Goal: Information Seeking & Learning: Check status

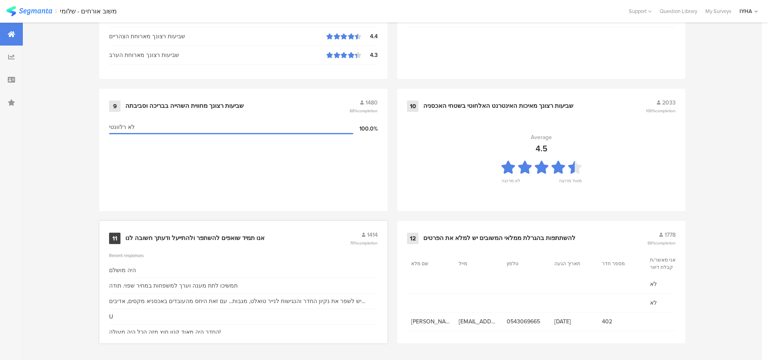
scroll to position [833, 0]
click at [212, 240] on div "אנו תמיד שואפים להשתפר ולהתייעל ודעתך חשובה לנו" at bounding box center [194, 238] width 139 height 8
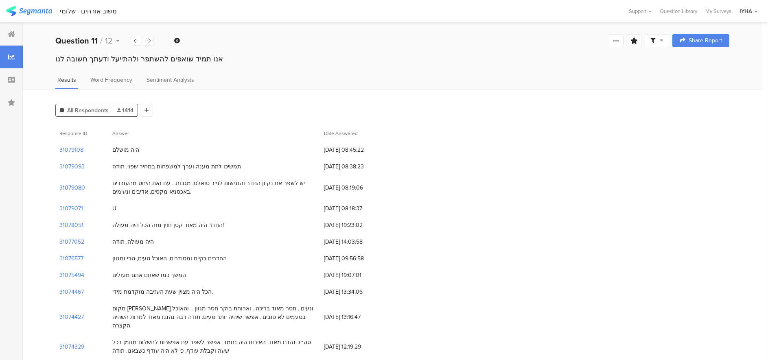
click at [72, 187] on section "31079080" at bounding box center [72, 187] width 26 height 9
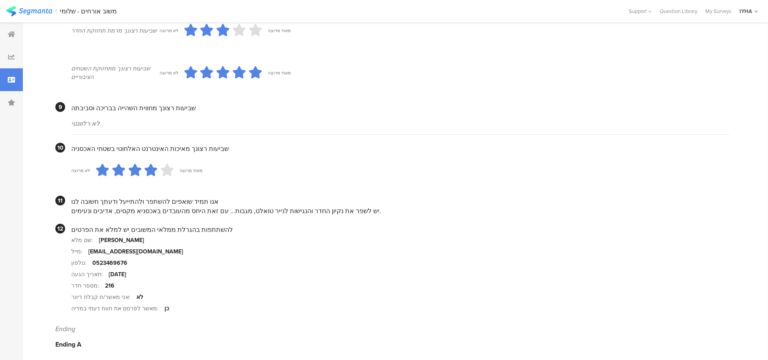
scroll to position [697, 0]
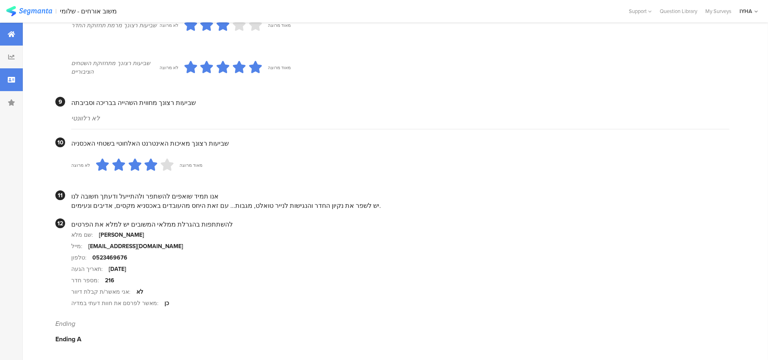
click at [10, 33] on icon at bounding box center [11, 34] width 7 height 7
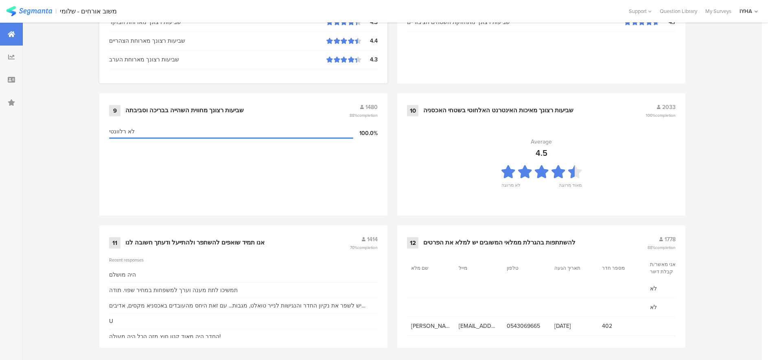
scroll to position [833, 0]
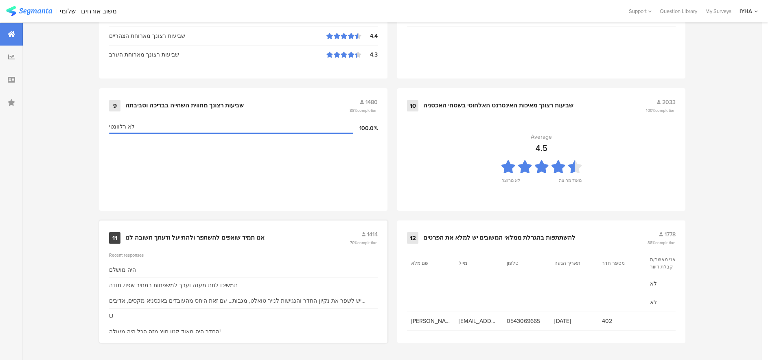
click at [198, 238] on div "אנו תמיד שואפים להשתפר ולהתייעל ודעתך חשובה לנו" at bounding box center [194, 238] width 139 height 8
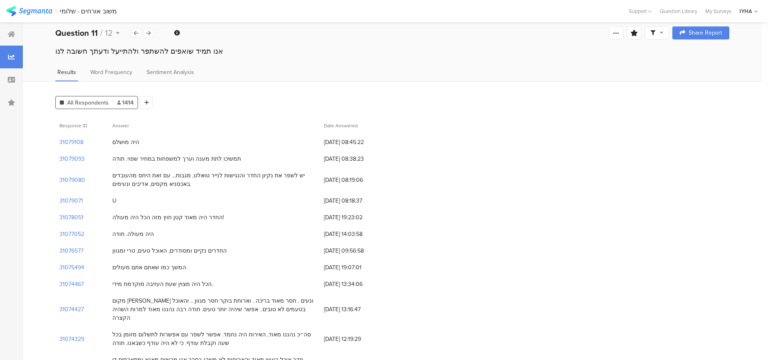
scroll to position [10, 0]
